Goal: Transaction & Acquisition: Purchase product/service

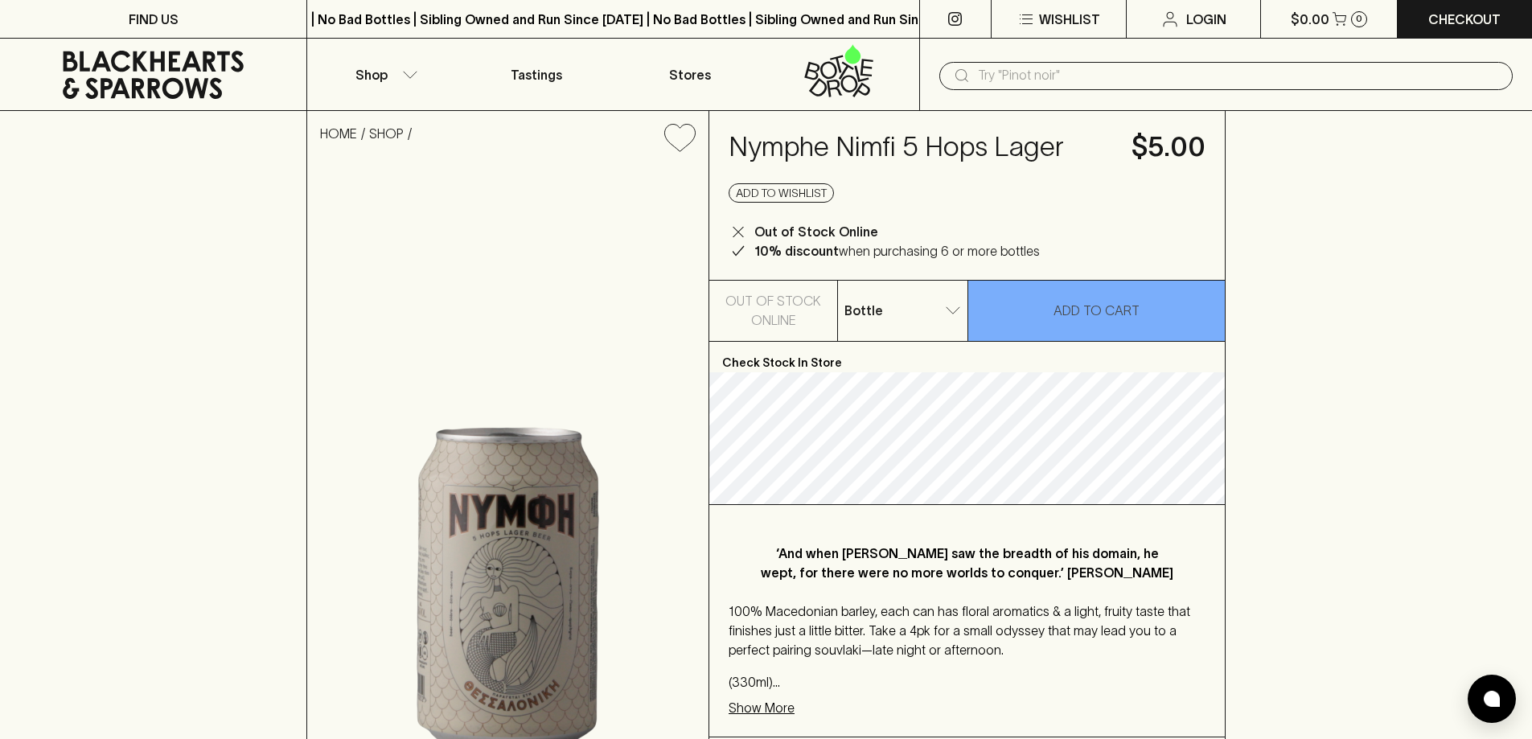
click at [919, 331] on div "Bottle 0 ​" at bounding box center [902, 311] width 129 height 60
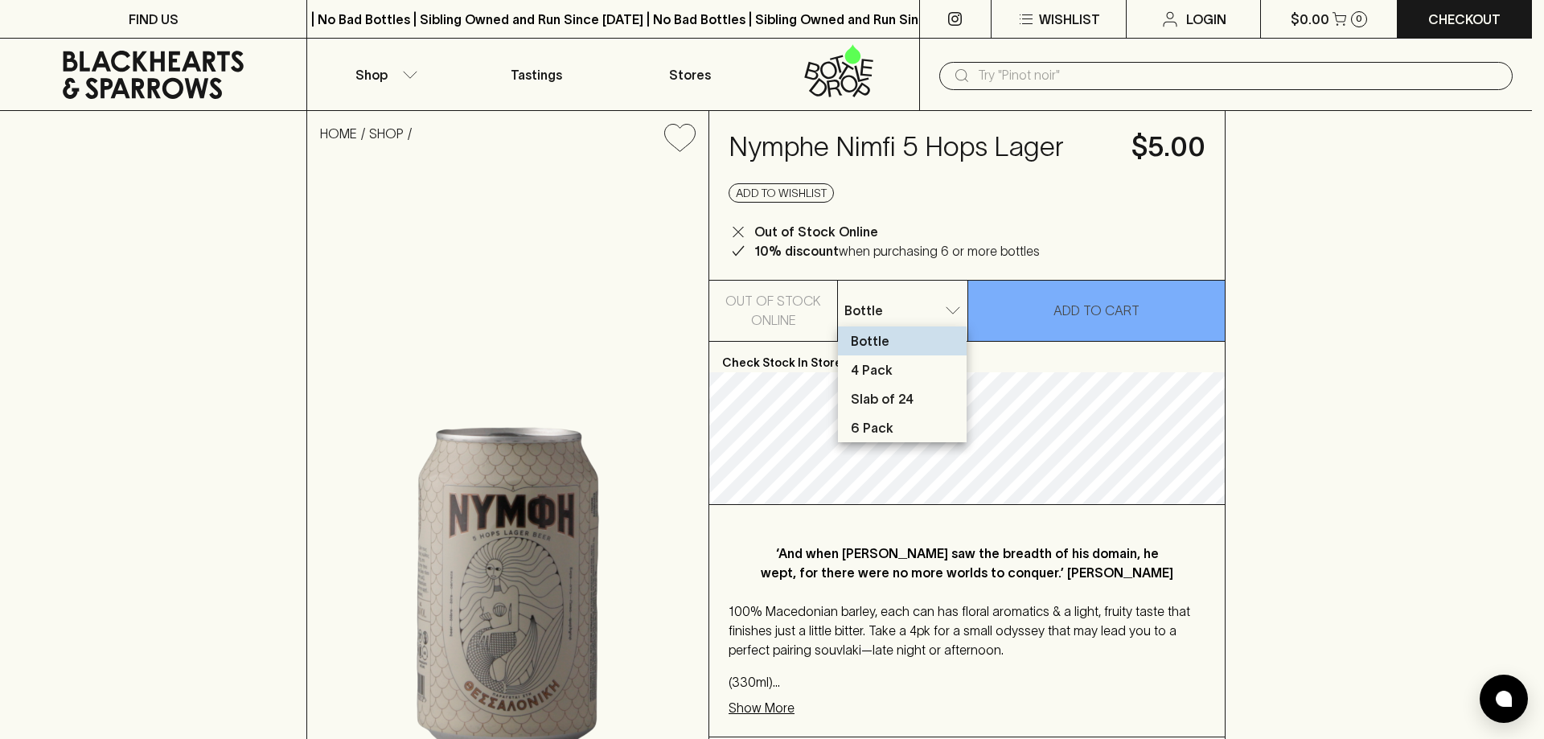
click at [891, 353] on li "Bottle" at bounding box center [902, 340] width 129 height 29
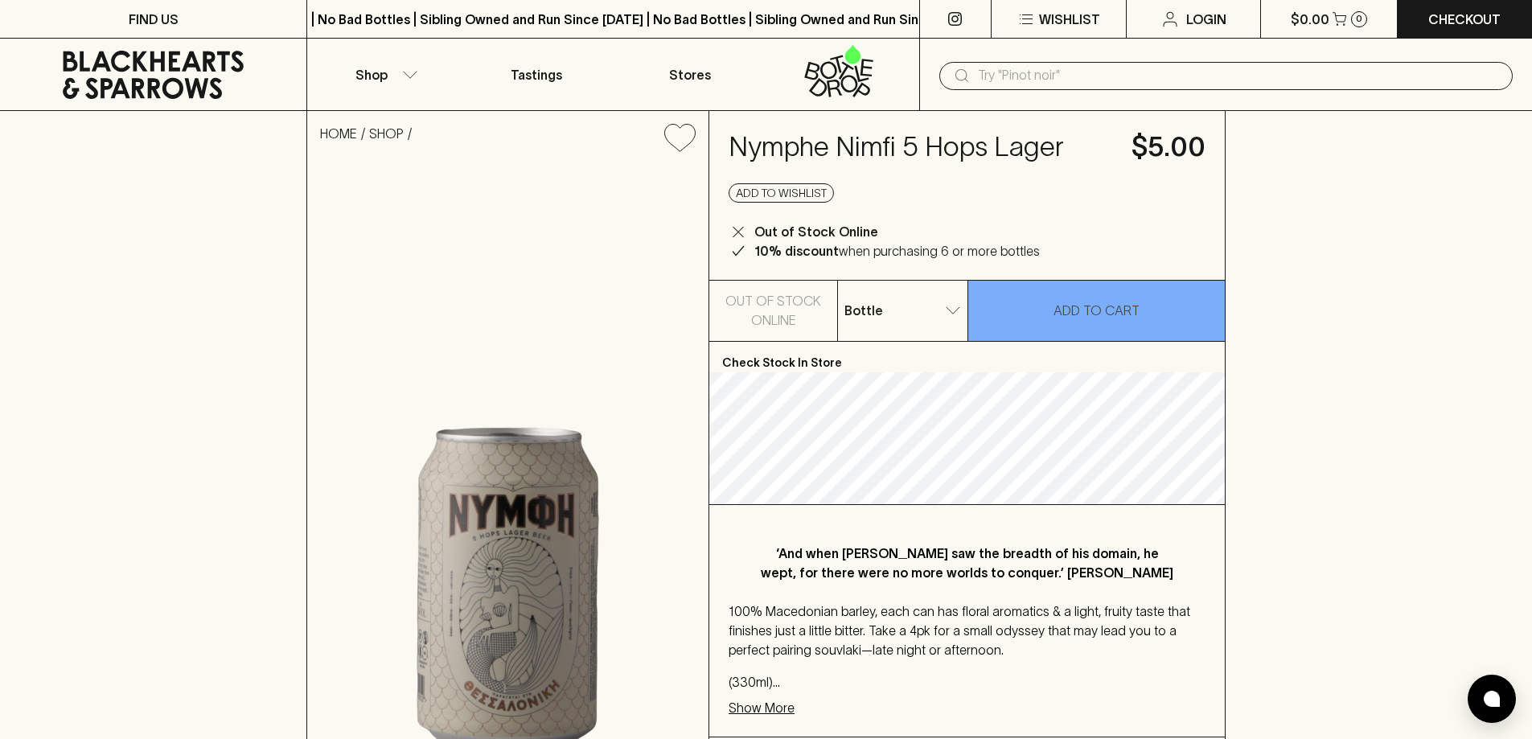
click at [932, 290] on div "Bottle 0 ​" at bounding box center [902, 311] width 129 height 60
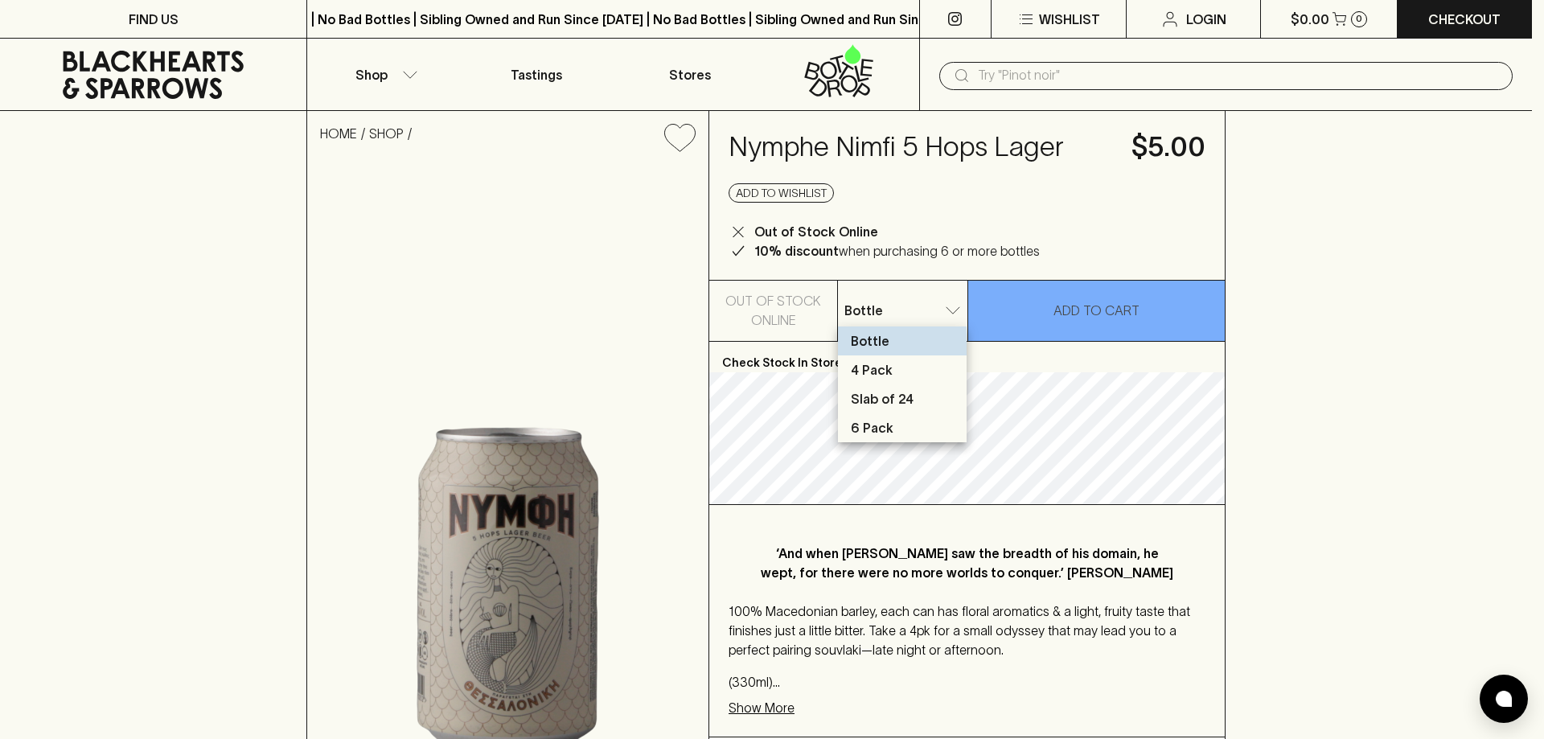
click at [918, 372] on li "4 Pack" at bounding box center [902, 369] width 129 height 29
click at [932, 413] on li "Slab of 24" at bounding box center [902, 398] width 129 height 29
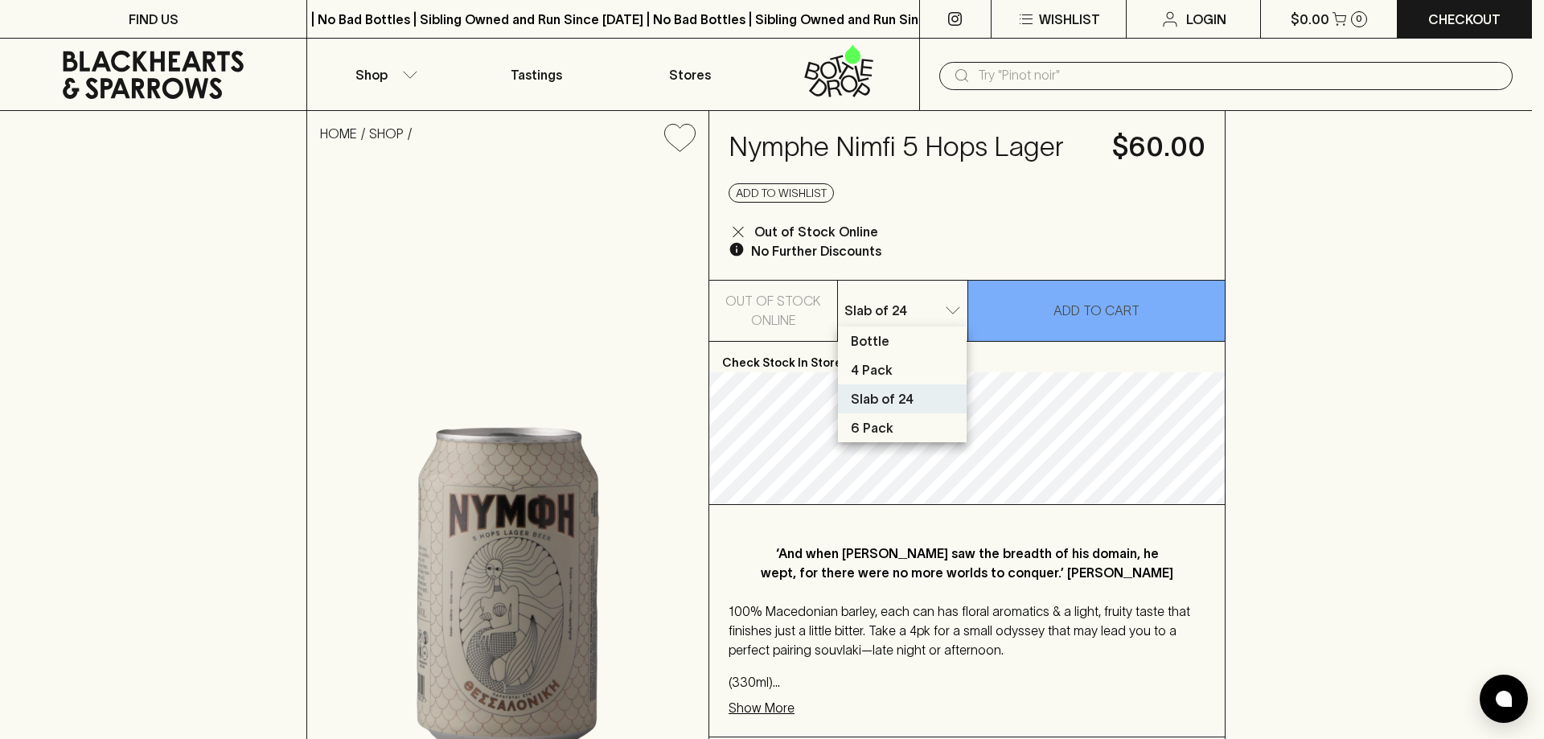
click at [881, 438] on li "6 Pack" at bounding box center [902, 427] width 129 height 29
type input "3"
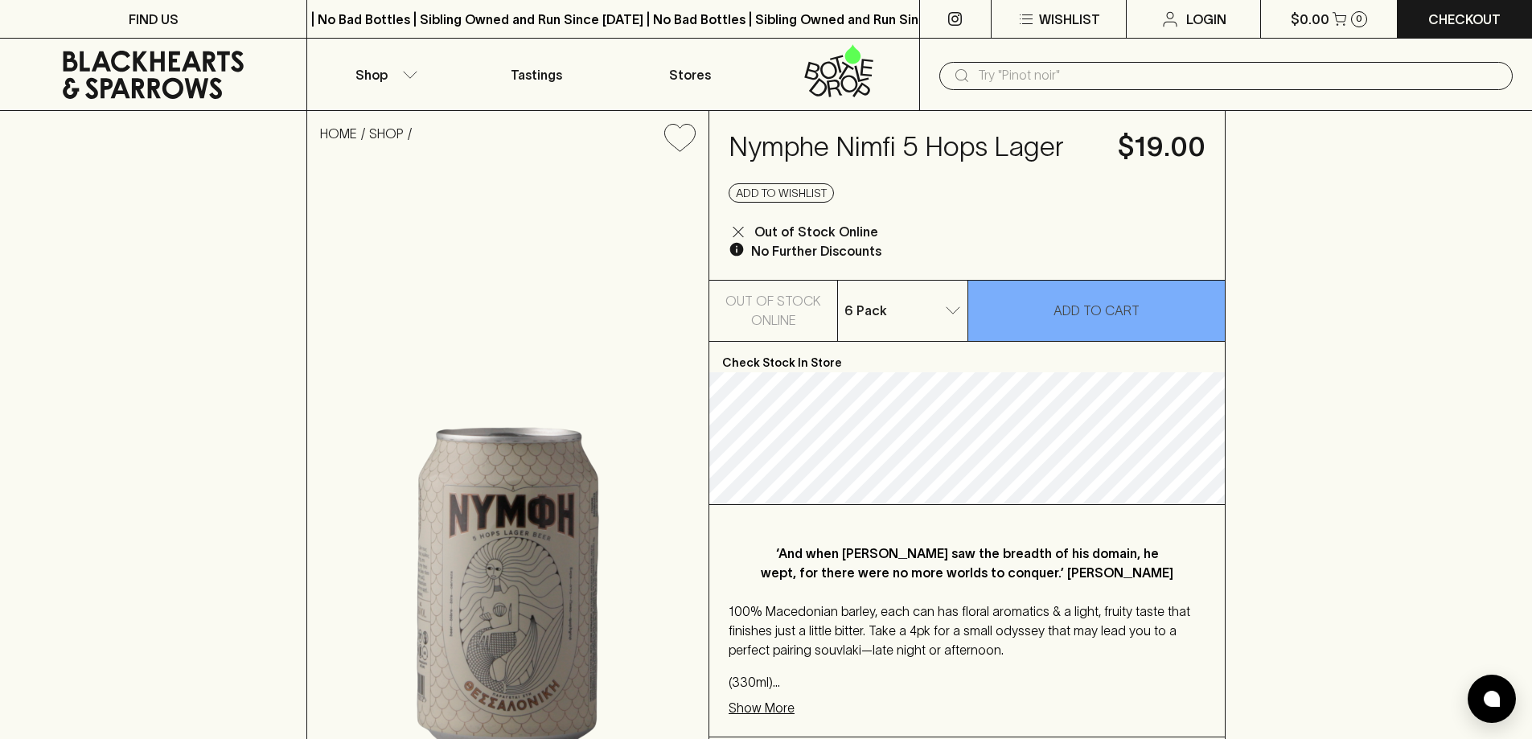
click at [1327, 352] on div "HOME SHOP Nymphe Nimfi 5 Hops Lager $19.00 Add to wishlist Out of Stock Online …" at bounding box center [766, 469] width 1532 height 717
click at [1396, 233] on div "HOME SHOP Nymphe Nimfi 5 Hops Lager $19.00 Add to wishlist Out of Stock Online …" at bounding box center [766, 469] width 1532 height 717
